Goal: Information Seeking & Learning: Find specific fact

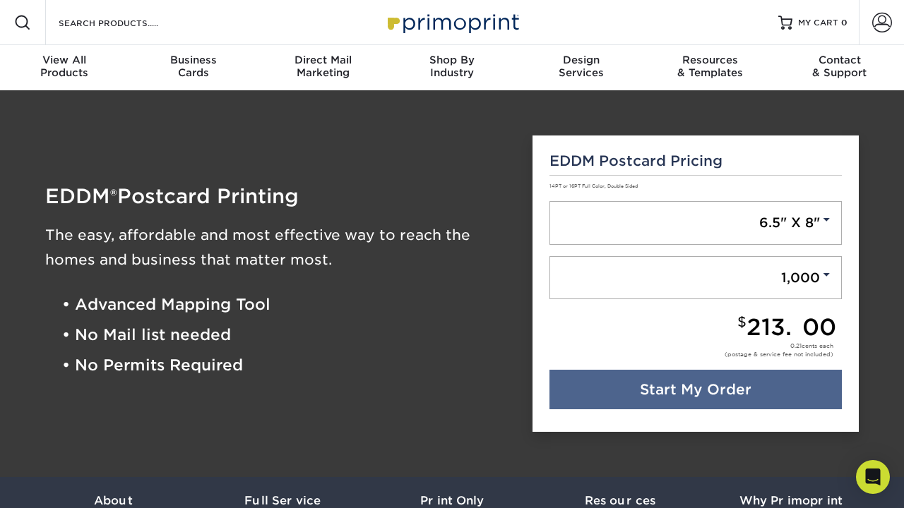
click at [583, 69] on div "Design Services" at bounding box center [580, 66] width 129 height 25
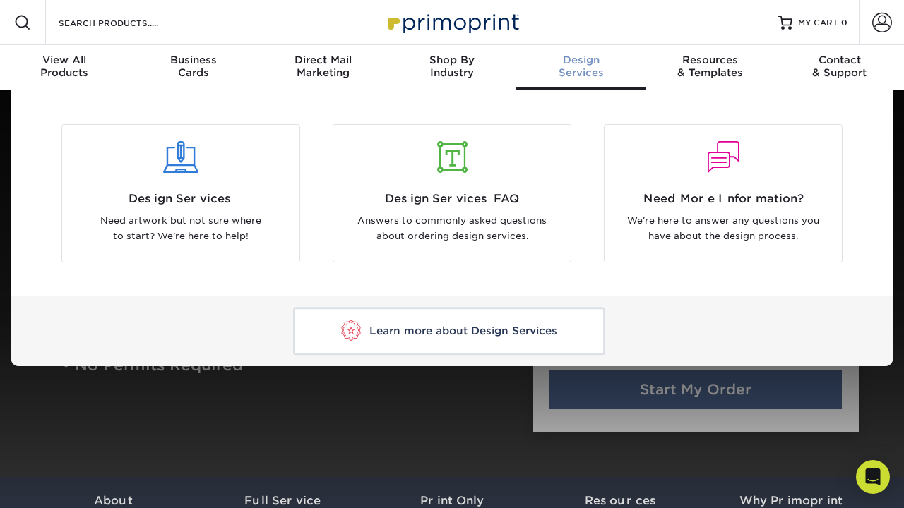
click at [464, 68] on div "Shop By Industry" at bounding box center [452, 66] width 129 height 25
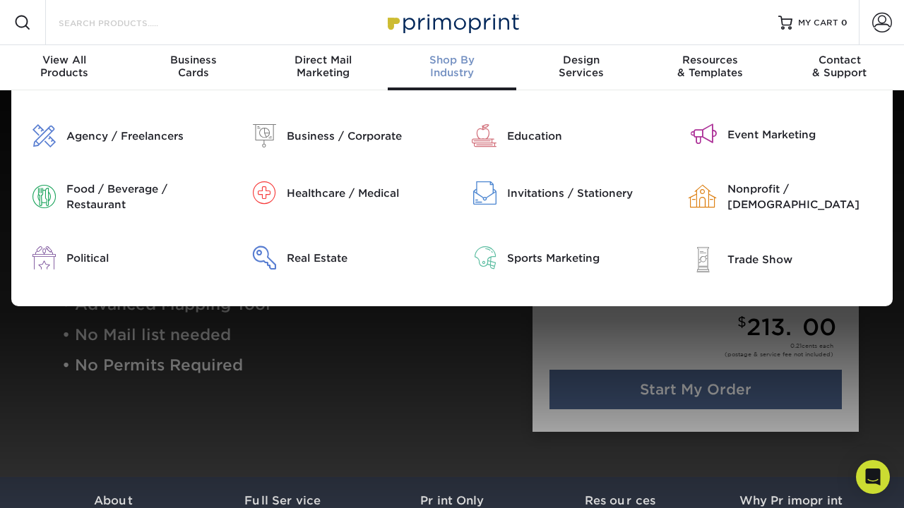
click at [121, 23] on input "Search Products" at bounding box center [126, 22] width 138 height 17
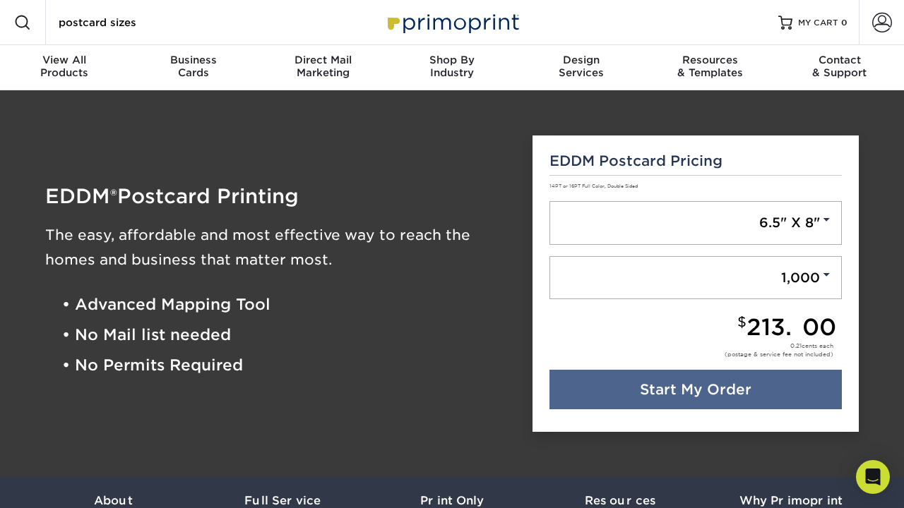
type input "postcard sizes"
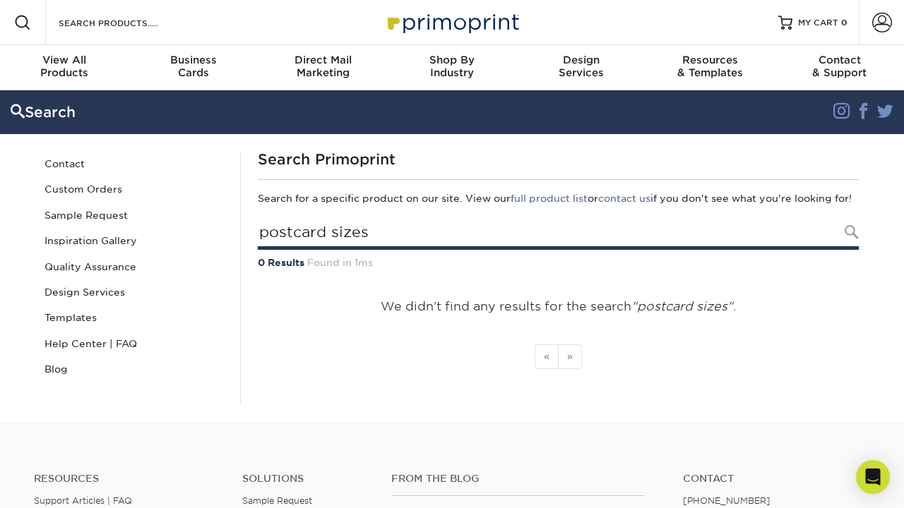
click at [552, 249] on input "postcard sizes" at bounding box center [558, 233] width 601 height 32
click at [548, 248] on input "postcard sizespopular postcard sizes" at bounding box center [558, 233] width 601 height 32
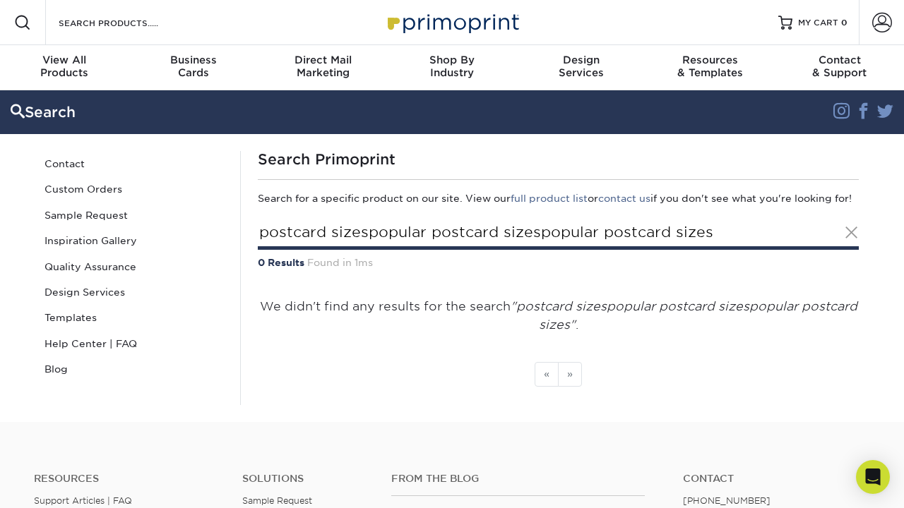
click at [549, 250] on input "postcard sizespopular postcard sizespopular postcard sizes" at bounding box center [558, 233] width 601 height 32
click at [553, 250] on input "postcard sizespopular postcard sizespmost popular postcard size" at bounding box center [558, 233] width 601 height 32
click at [553, 250] on input "postcard sizespopular postcard sizesppopular postcard size" at bounding box center [558, 233] width 601 height 32
click at [550, 250] on input "postcard sizespopular postcard sizesppmost popular postcard size" at bounding box center [558, 233] width 601 height 32
click at [551, 248] on input "postcard sizespopular postcard sizesppopular postcard size" at bounding box center [558, 233] width 601 height 32
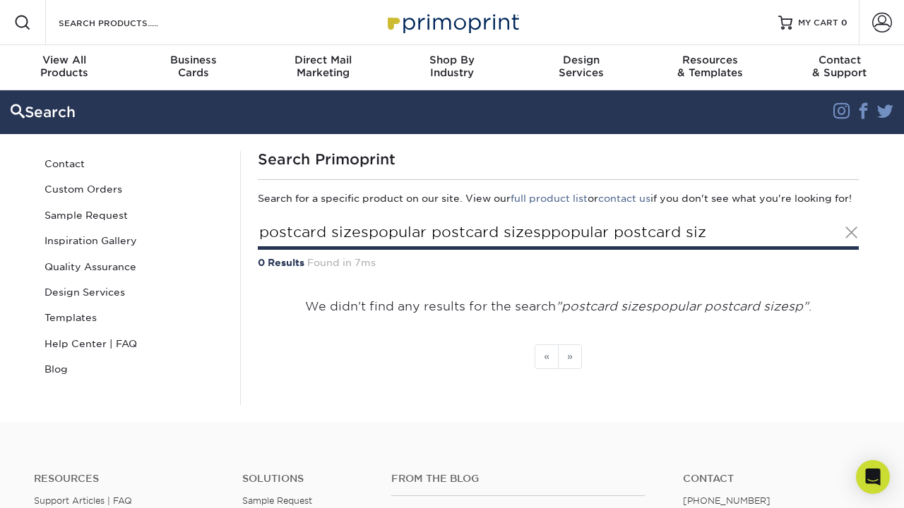
type input "postcard sizespopular postcard sizesppopular postcard size"
